Goal: Information Seeking & Learning: Learn about a topic

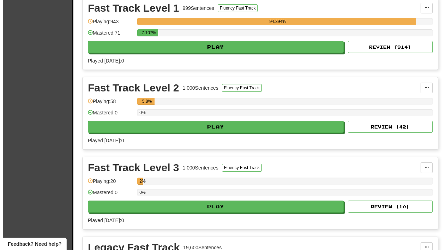
scroll to position [493, 0]
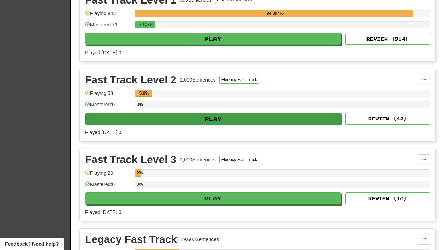
click at [297, 125] on button "Play" at bounding box center [213, 119] width 256 height 12
select select "**"
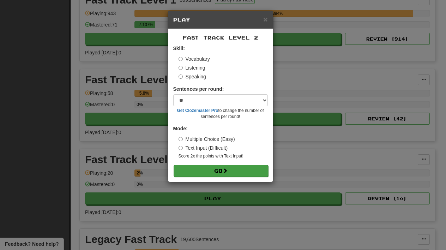
click at [248, 166] on button "Go" at bounding box center [221, 171] width 95 height 12
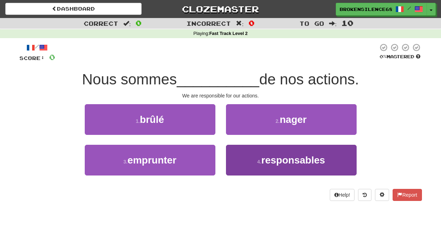
click at [247, 162] on button "4 . responsables" at bounding box center [291, 160] width 131 height 31
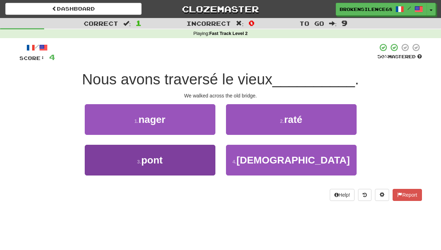
click at [184, 152] on button "3 . pont" at bounding box center [150, 160] width 131 height 31
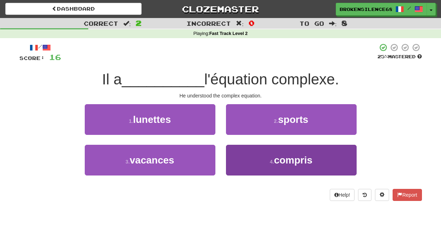
click at [254, 150] on button "4 . compris" at bounding box center [291, 160] width 131 height 31
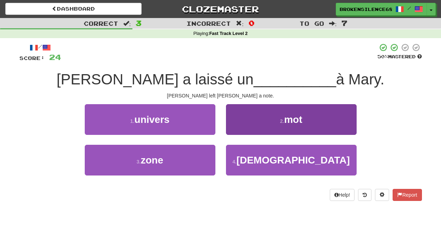
click at [244, 115] on button "2 . mot" at bounding box center [291, 119] width 131 height 31
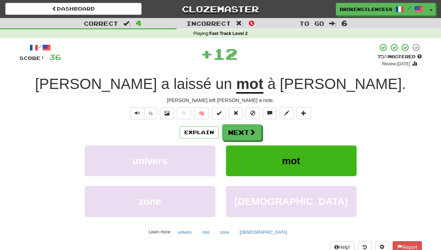
click at [244, 115] on span "🧠" at bounding box center [243, 113] width 137 height 6
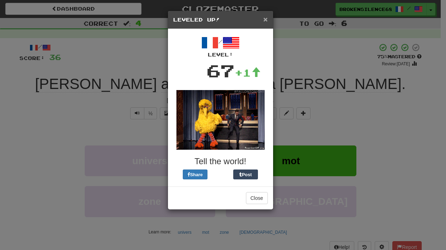
click at [266, 18] on span "×" at bounding box center [265, 19] width 4 height 8
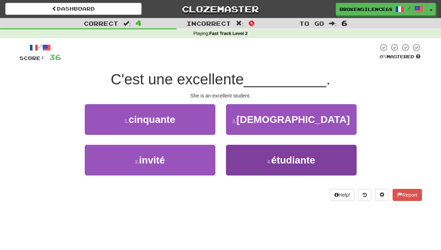
click at [270, 156] on button "4 . étudiante" at bounding box center [291, 160] width 131 height 31
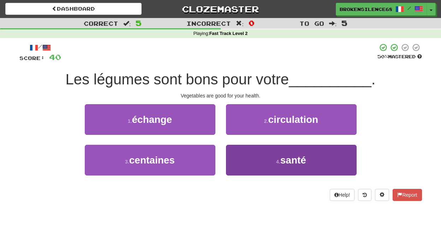
click at [258, 162] on button "4 . santé" at bounding box center [291, 160] width 131 height 31
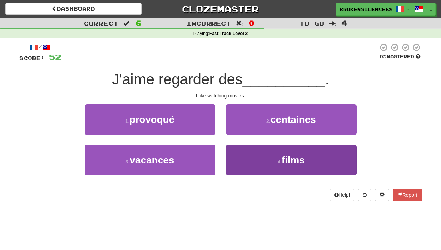
click at [263, 151] on button "4 . films" at bounding box center [291, 160] width 131 height 31
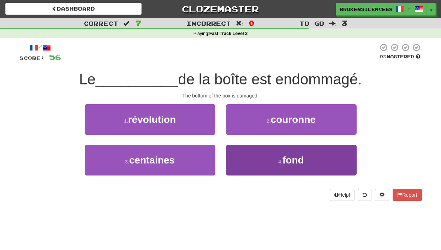
click at [250, 150] on button "4 . fond" at bounding box center [291, 160] width 131 height 31
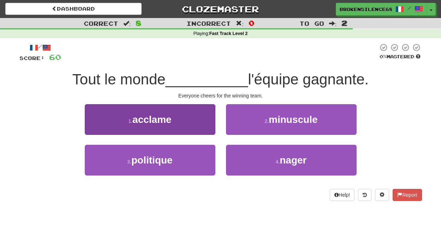
click at [207, 120] on button "1 . acclame" at bounding box center [150, 119] width 131 height 31
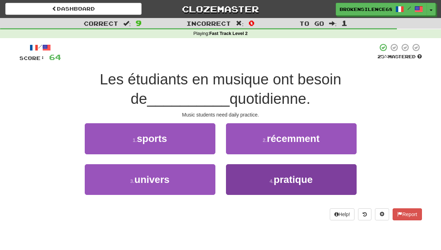
click at [248, 173] on button "4 . pratique" at bounding box center [291, 179] width 131 height 31
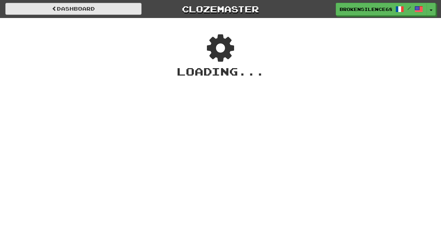
click at [110, 10] on link "Dashboard" at bounding box center [73, 9] width 136 height 12
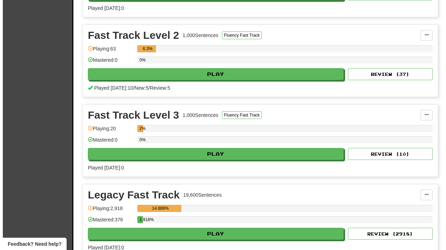
scroll to position [630, 0]
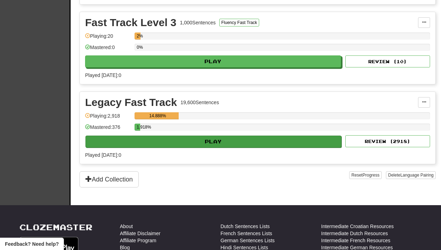
click at [263, 148] on button "Play" at bounding box center [213, 142] width 256 height 12
select select "**"
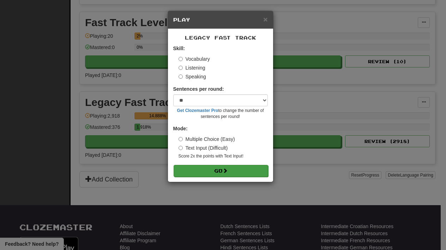
click at [228, 168] on span at bounding box center [225, 170] width 5 height 5
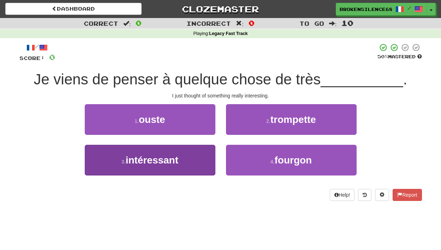
click at [190, 156] on button "3 . intéressant" at bounding box center [150, 160] width 131 height 31
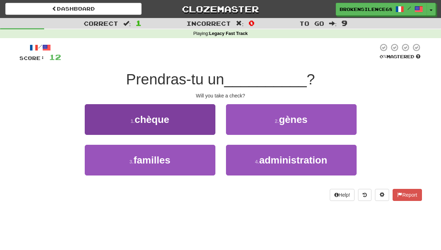
click at [184, 112] on button "1 . chèque" at bounding box center [150, 119] width 131 height 31
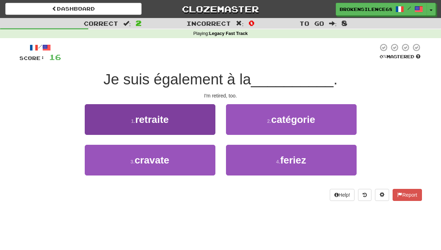
click at [198, 109] on button "1 . retraite" at bounding box center [150, 119] width 131 height 31
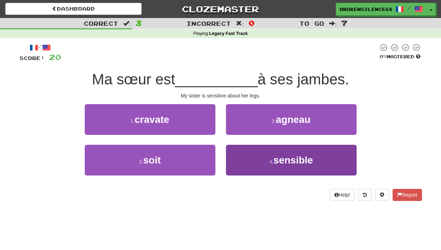
click at [239, 154] on button "4 . sensible" at bounding box center [291, 160] width 131 height 31
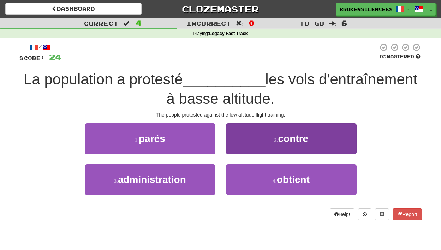
click at [241, 135] on button "2 . contre" at bounding box center [291, 138] width 131 height 31
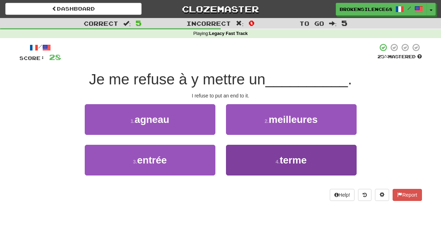
click at [250, 159] on button "4 . terme" at bounding box center [291, 160] width 131 height 31
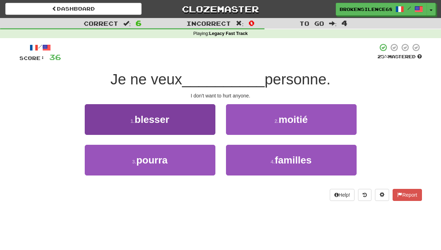
click at [201, 125] on button "1 . blesser" at bounding box center [150, 119] width 131 height 31
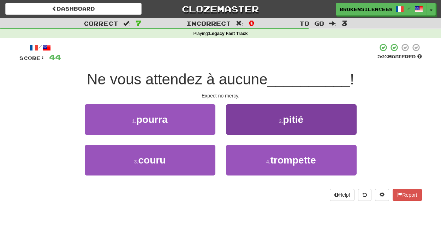
click at [255, 121] on button "2 . pitié" at bounding box center [291, 119] width 131 height 31
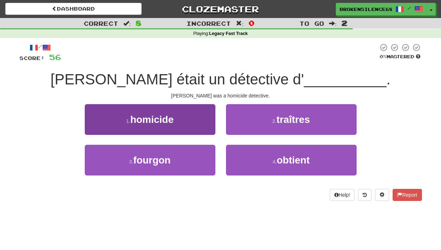
click at [197, 115] on button "1 . homicide" at bounding box center [150, 119] width 131 height 31
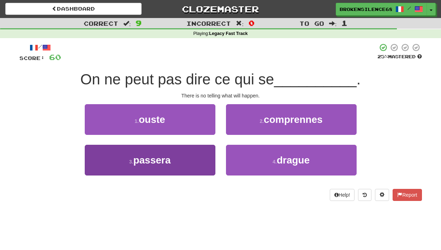
click at [205, 149] on button "3 . passera" at bounding box center [150, 160] width 131 height 31
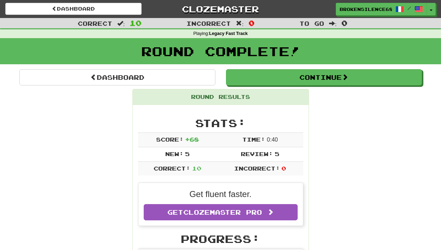
click at [119, 2] on div "Dashboard Clozemaster BrokenSilence6871 / Toggle Dropdown Dashboard Leaderboard…" at bounding box center [220, 8] width 441 height 16
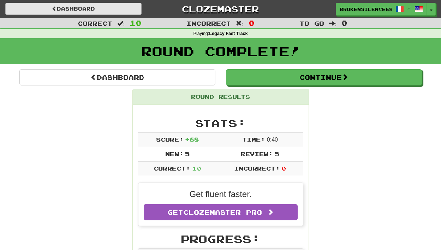
click at [121, 6] on link "Dashboard" at bounding box center [73, 9] width 136 height 12
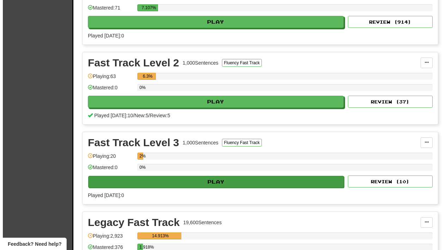
scroll to position [485, 0]
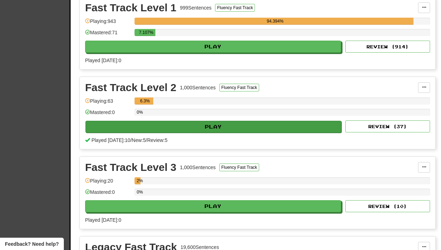
click at [202, 129] on button "Play" at bounding box center [213, 127] width 256 height 12
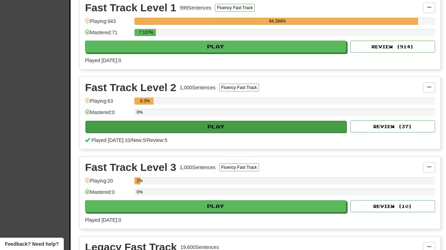
select select "**"
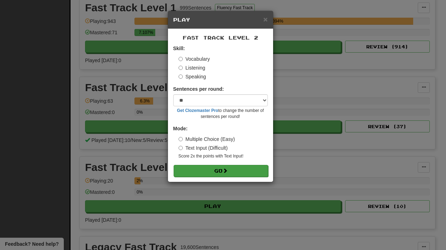
click at [212, 166] on button "Go" at bounding box center [221, 171] width 95 height 12
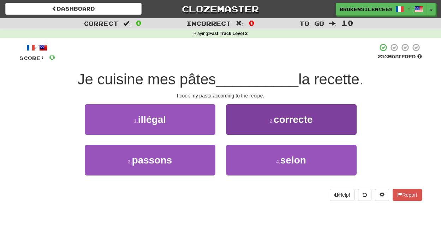
click at [248, 118] on button "2 . correcte" at bounding box center [291, 119] width 131 height 31
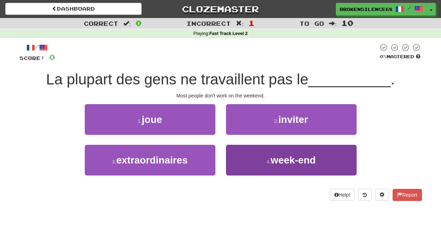
click at [264, 156] on button "4 . week-end" at bounding box center [291, 160] width 131 height 31
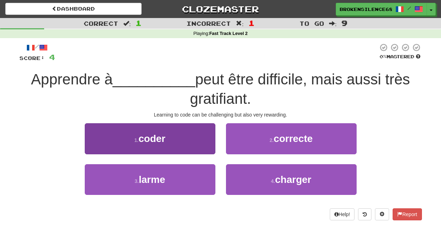
click at [193, 128] on button "1 . coder" at bounding box center [150, 138] width 131 height 31
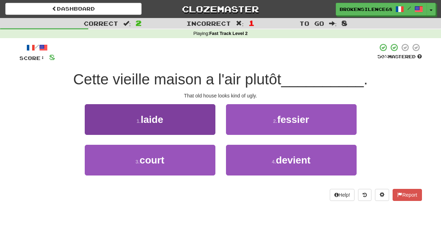
click at [196, 119] on button "1 . laide" at bounding box center [150, 119] width 131 height 31
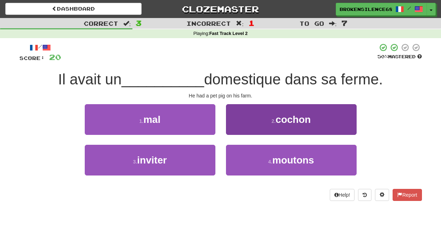
click at [244, 128] on button "2 . cochon" at bounding box center [291, 119] width 131 height 31
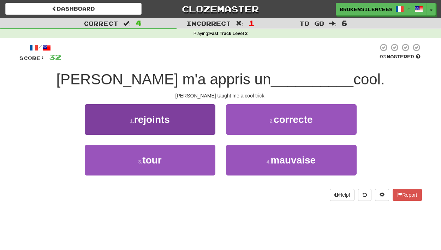
click at [197, 121] on button "1 . rejoints" at bounding box center [150, 119] width 131 height 31
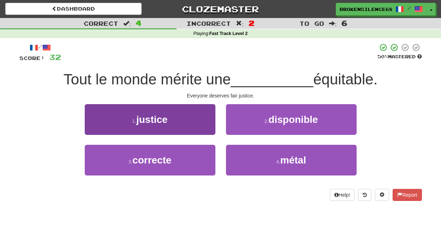
click at [204, 122] on button "1 . justice" at bounding box center [150, 119] width 131 height 31
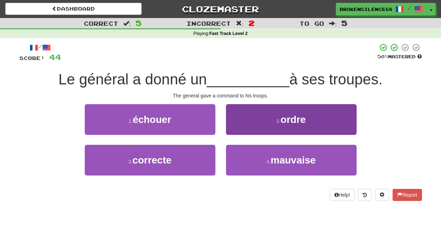
click at [239, 118] on button "2 . ordre" at bounding box center [291, 119] width 131 height 31
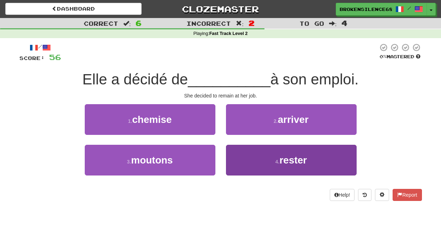
click at [262, 151] on button "4 . rester" at bounding box center [291, 160] width 131 height 31
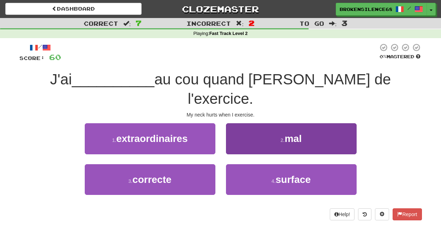
click at [250, 123] on button "2 . mal" at bounding box center [291, 138] width 131 height 31
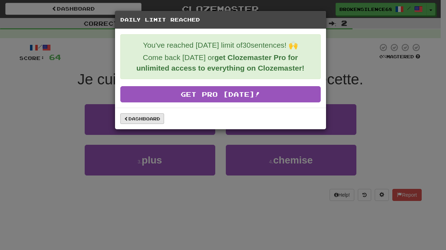
click at [126, 115] on link "Dashboard" at bounding box center [142, 118] width 44 height 11
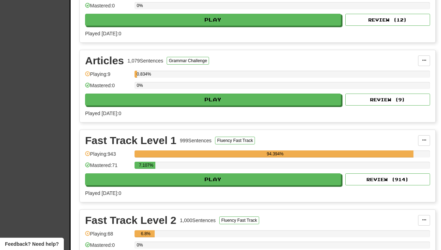
scroll to position [353, 0]
